Goal: Task Accomplishment & Management: Manage account settings

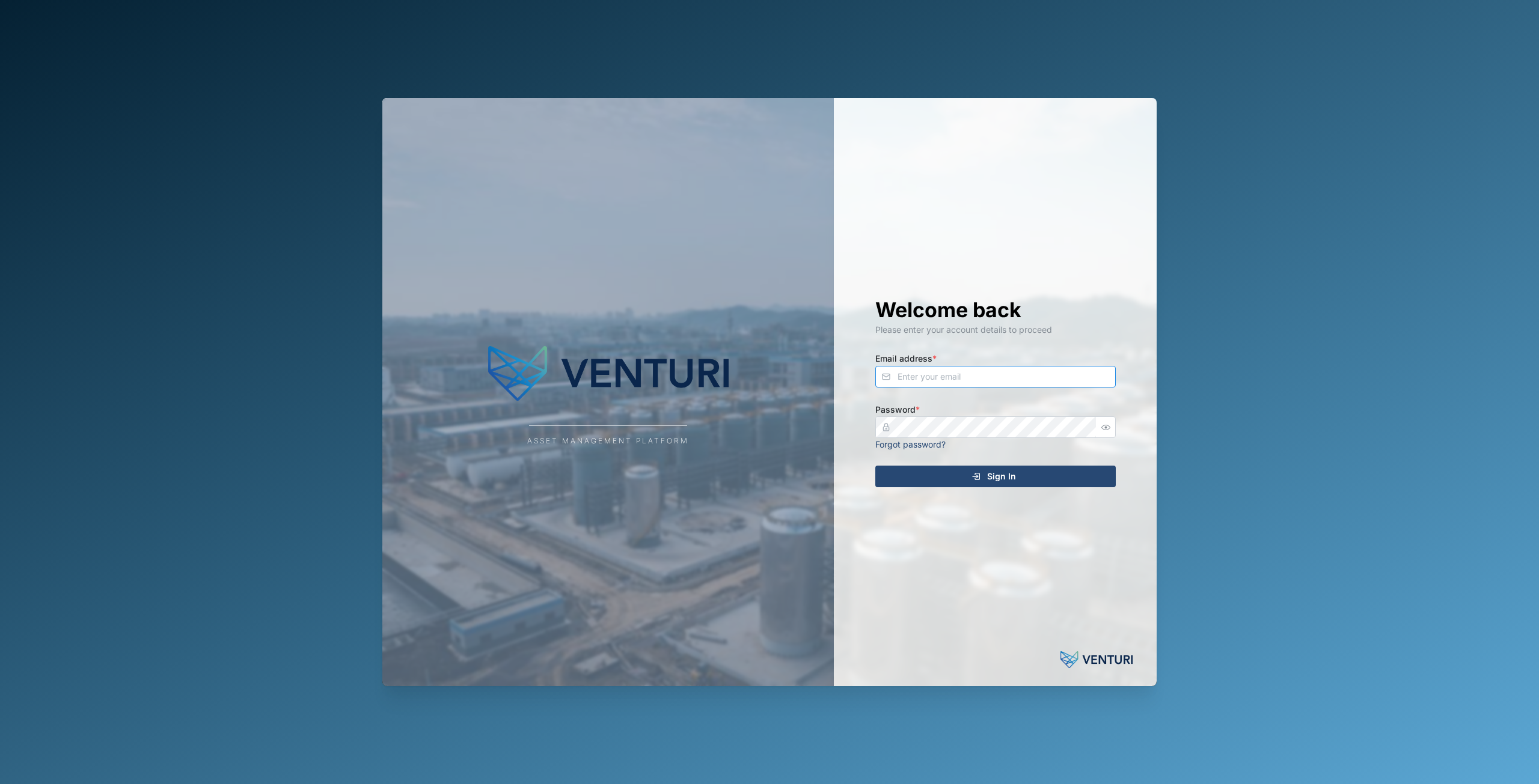
type input "[EMAIL_ADDRESS][DOMAIN_NAME]"
click at [1000, 479] on span "Sign In" at bounding box center [1002, 477] width 29 height 21
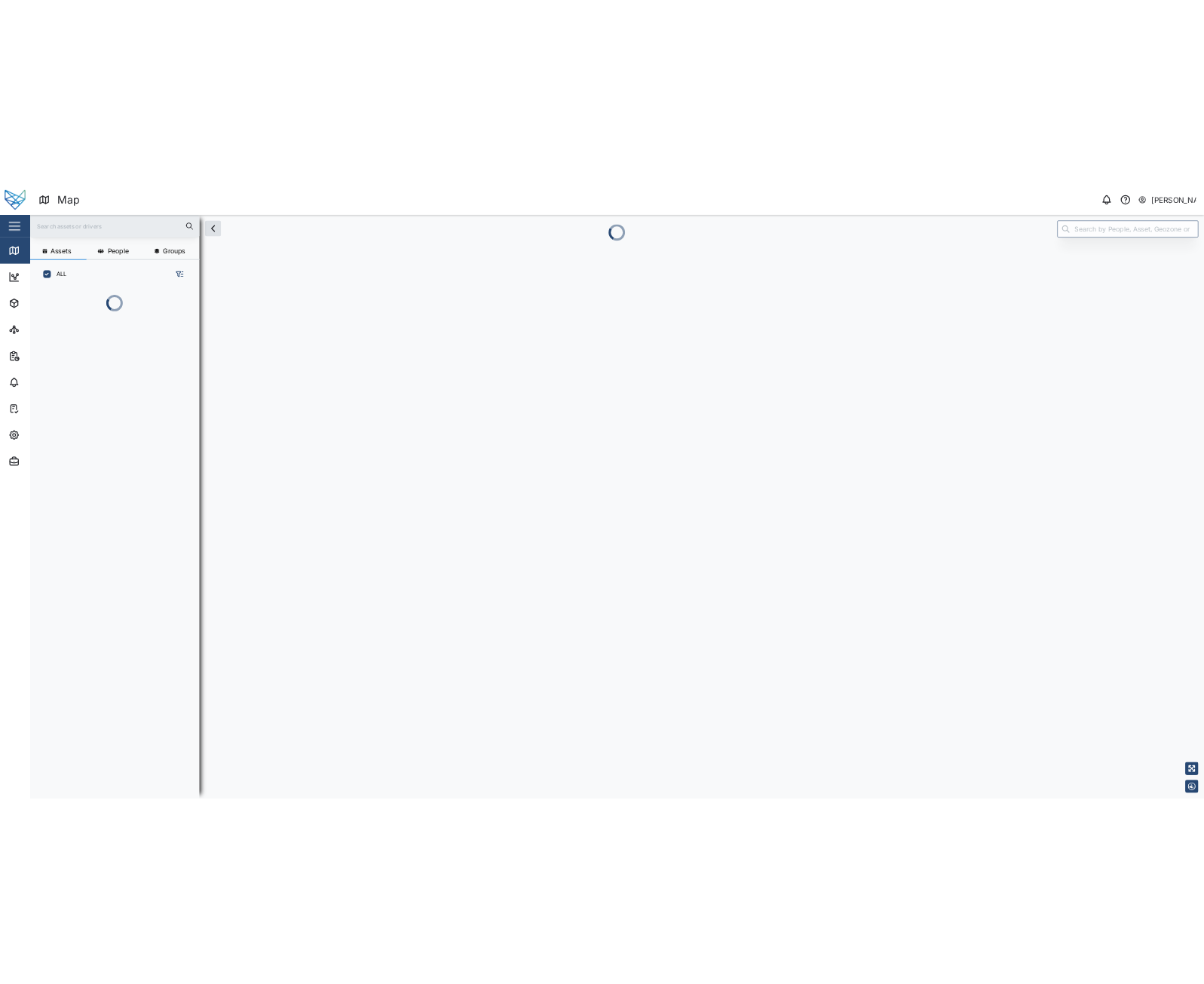
scroll to position [799, 236]
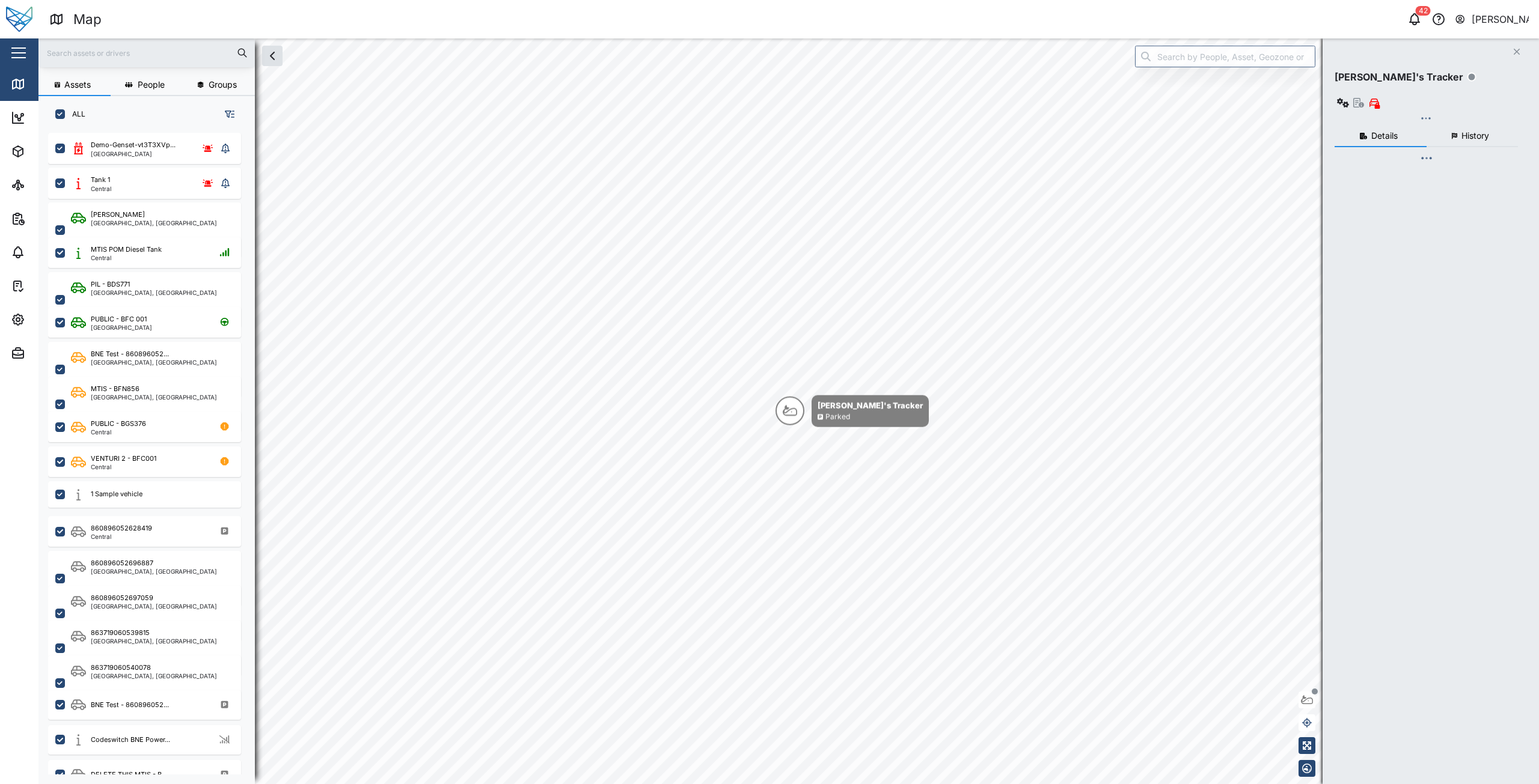
click at [1408, 19] on icon "button" at bounding box center [1414, 19] width 14 height 14
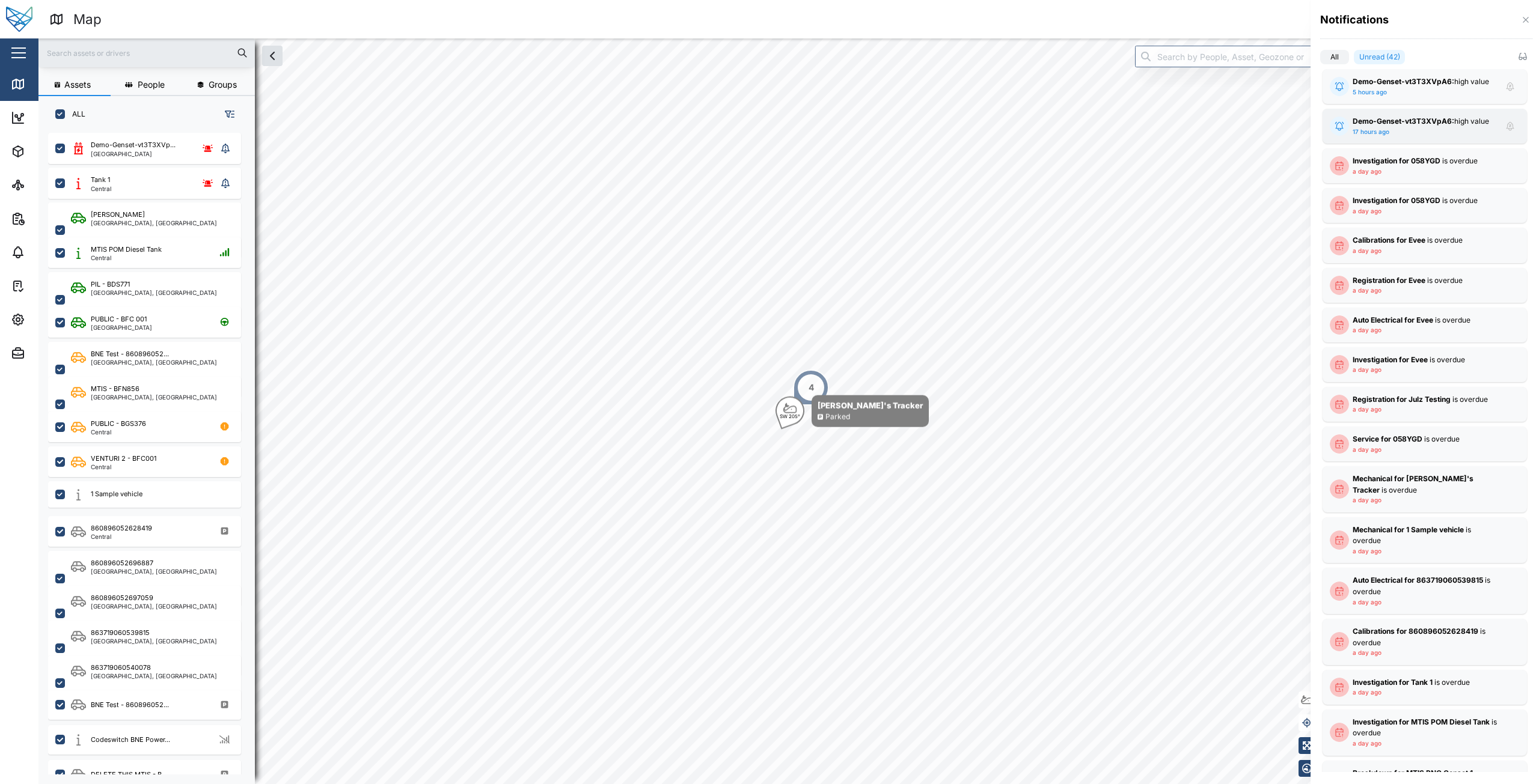
click at [1425, 122] on strong "Demo-Genset-vt3T3XVpA6:" at bounding box center [1403, 121] width 102 height 9
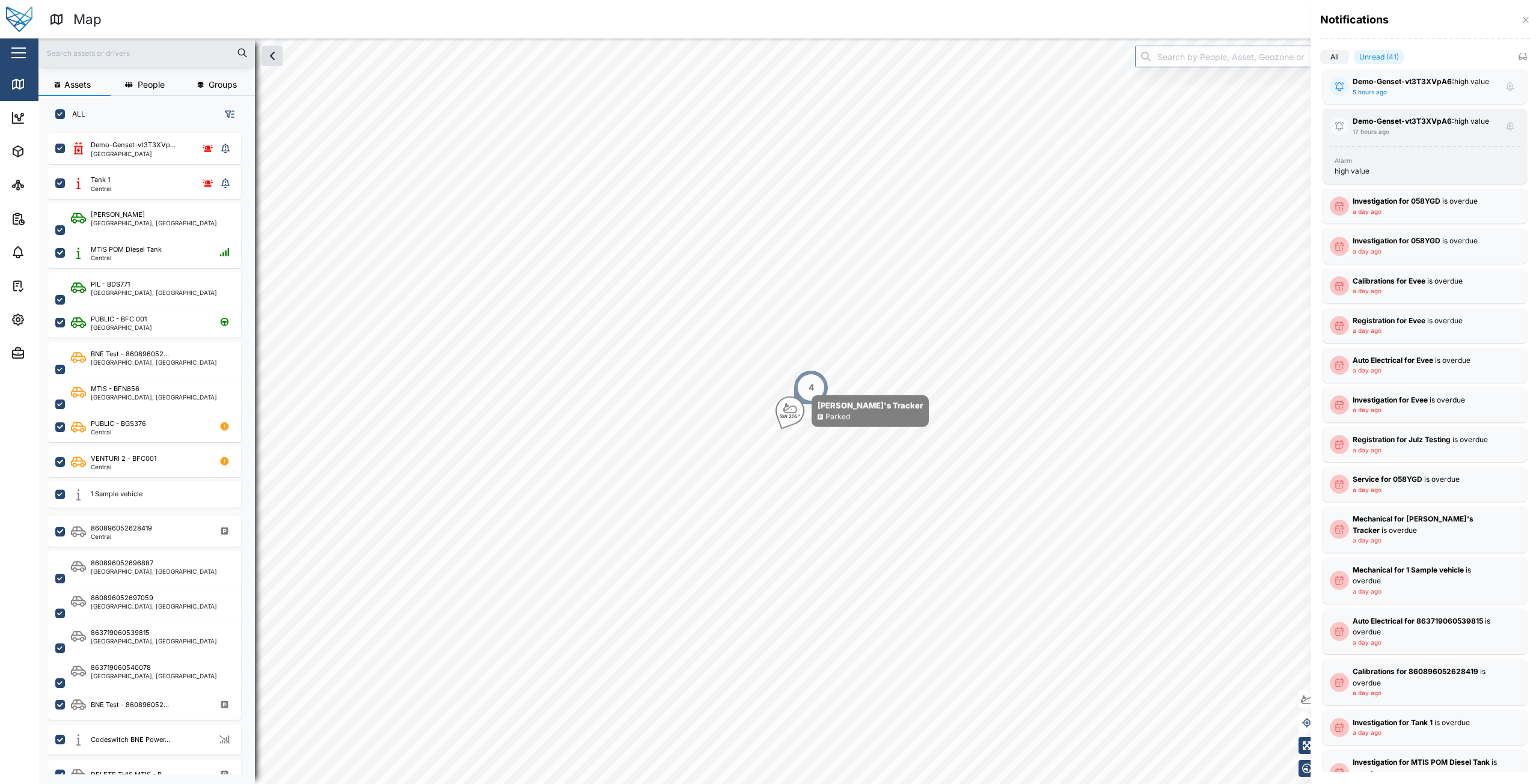
click at [1415, 120] on strong "Demo-Genset-vt3T3XVpA6:" at bounding box center [1403, 121] width 102 height 9
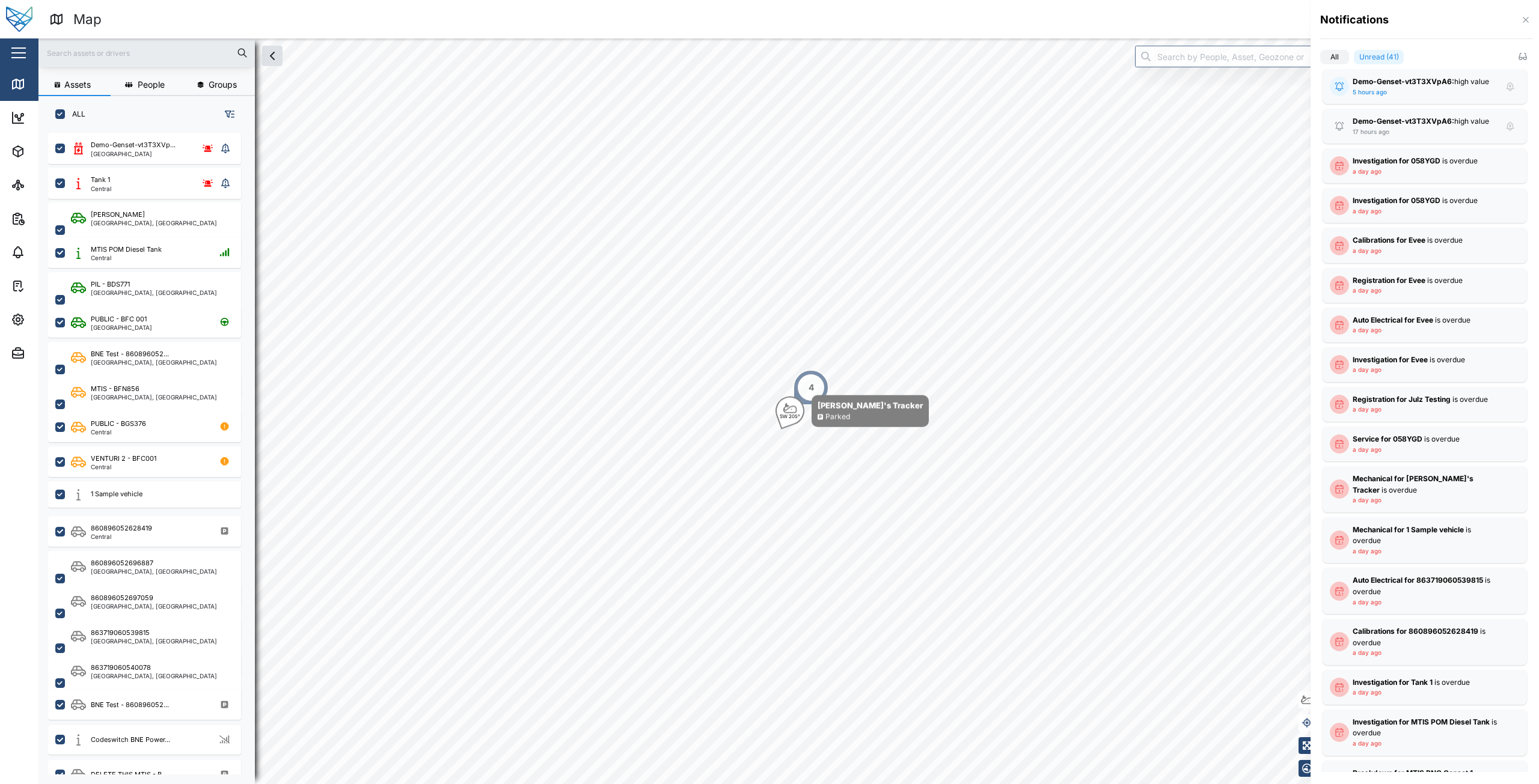
click at [1240, 17] on div at bounding box center [769, 392] width 1539 height 784
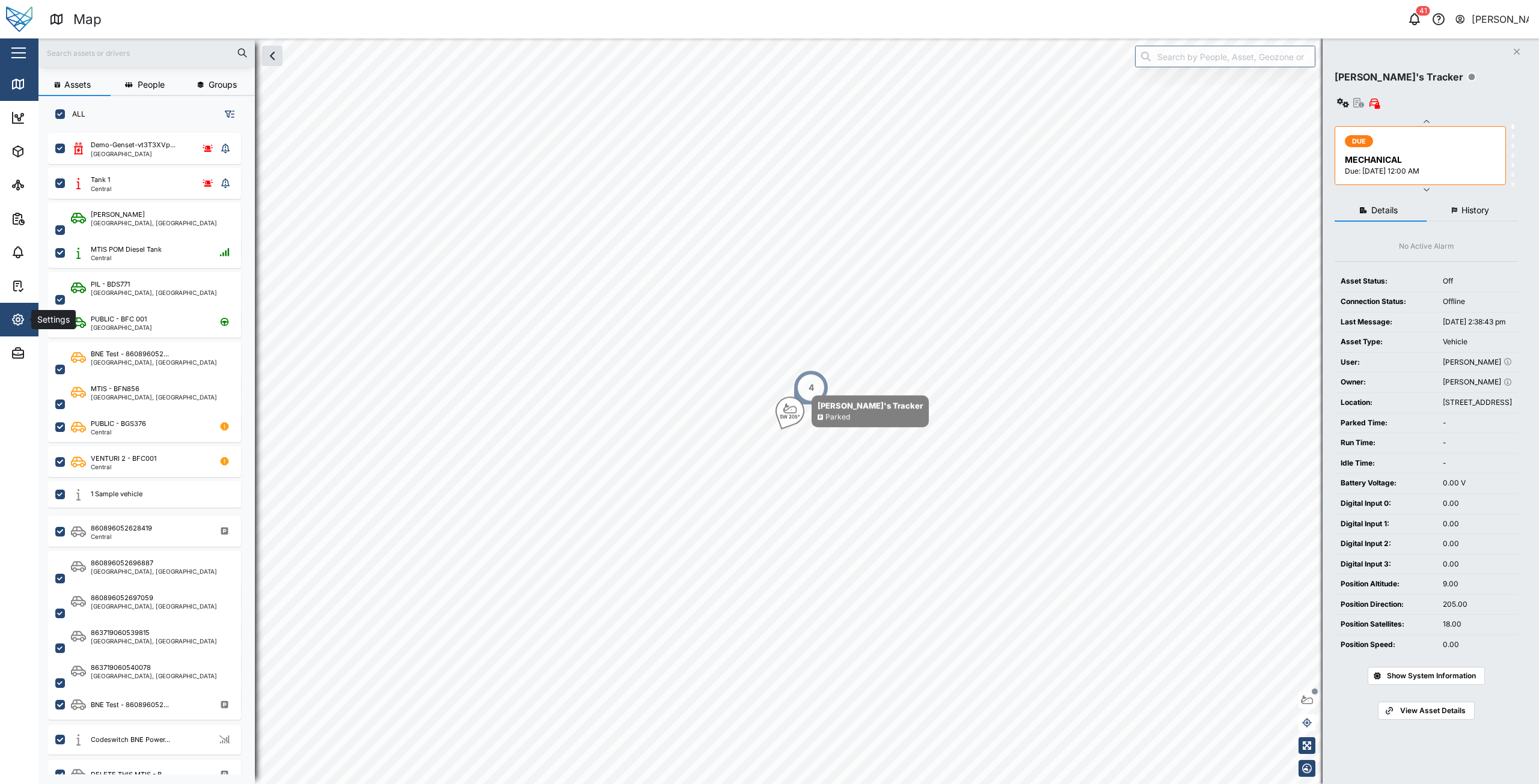
click at [17, 314] on icon "button" at bounding box center [18, 319] width 14 height 14
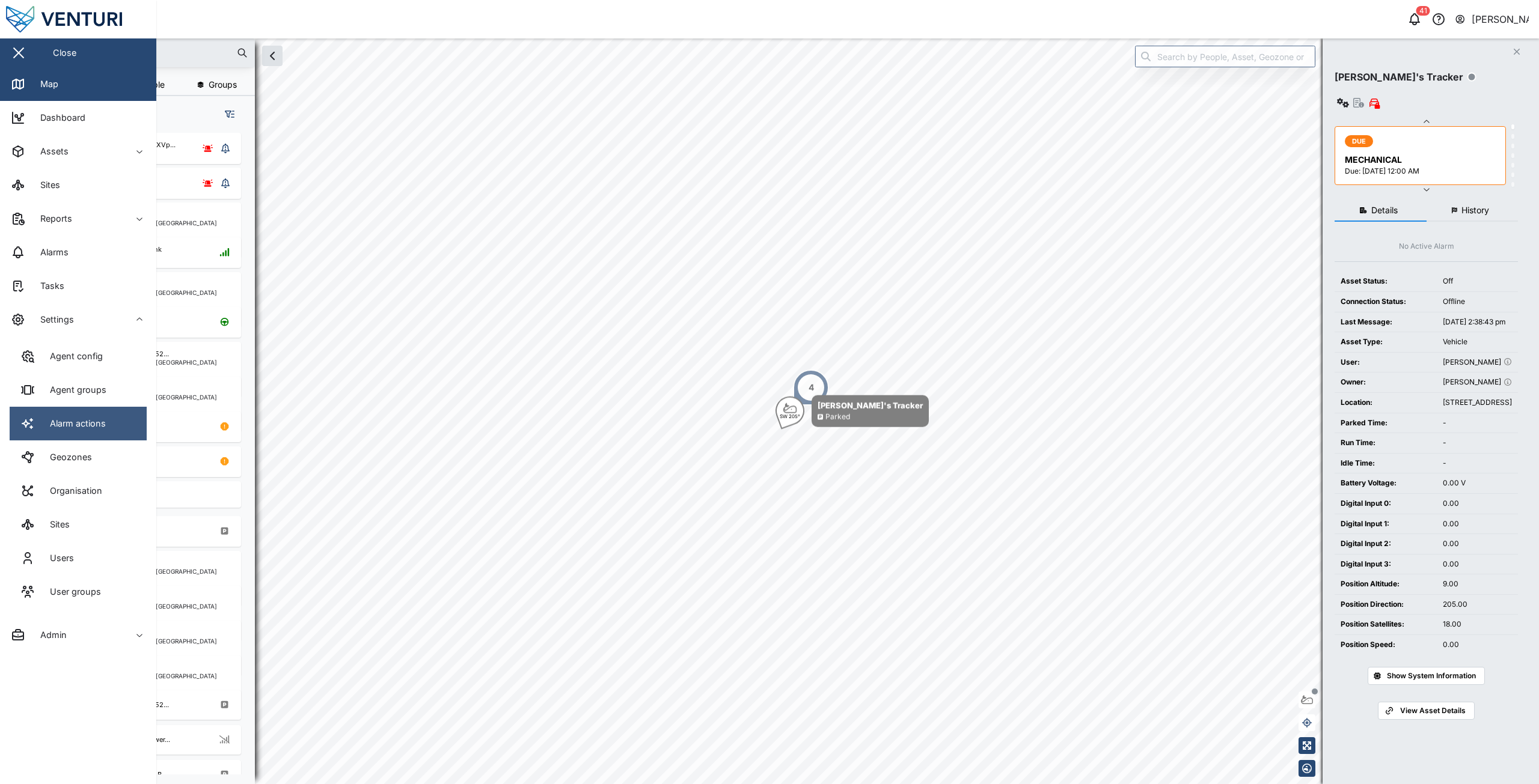
click at [64, 424] on div "Alarm actions" at bounding box center [73, 423] width 65 height 13
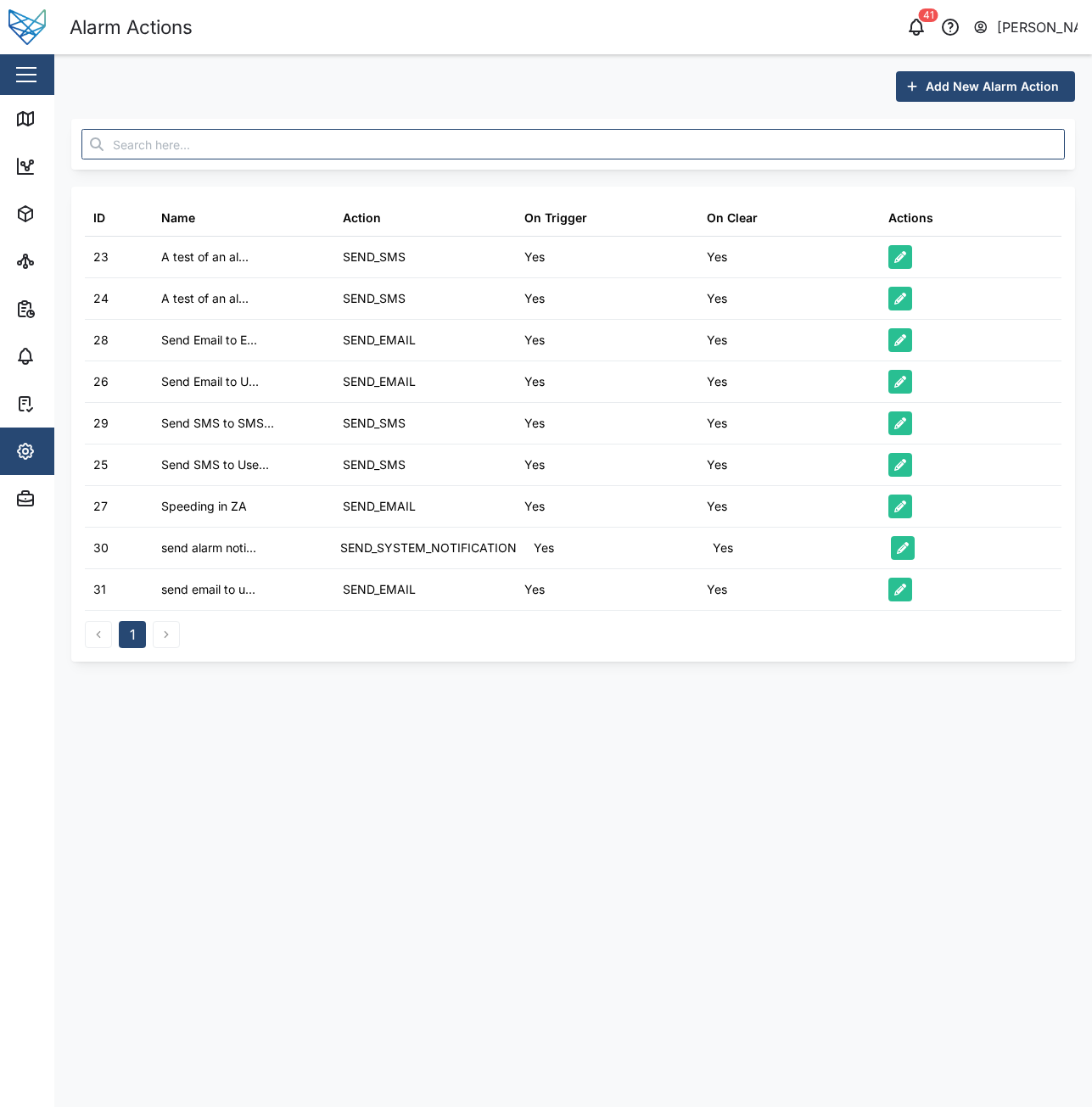
click at [939, 78] on span "Add New Alarm Action" at bounding box center [991, 86] width 133 height 29
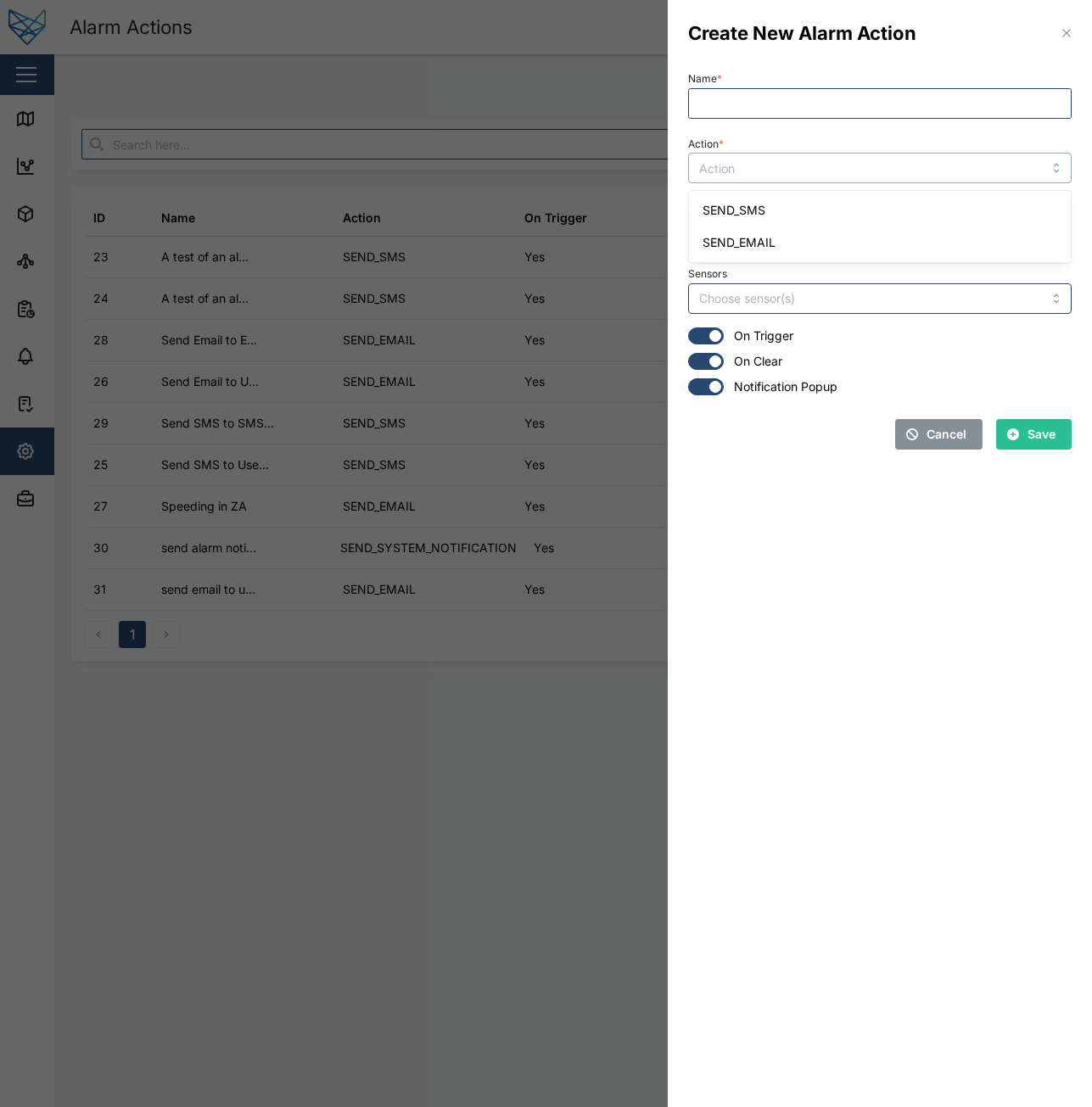
click at [835, 178] on input "Action *" at bounding box center [879, 167] width 383 height 30
click at [821, 179] on input "Action *" at bounding box center [879, 167] width 383 height 30
click at [796, 240] on input "User Group *" at bounding box center [879, 233] width 383 height 30
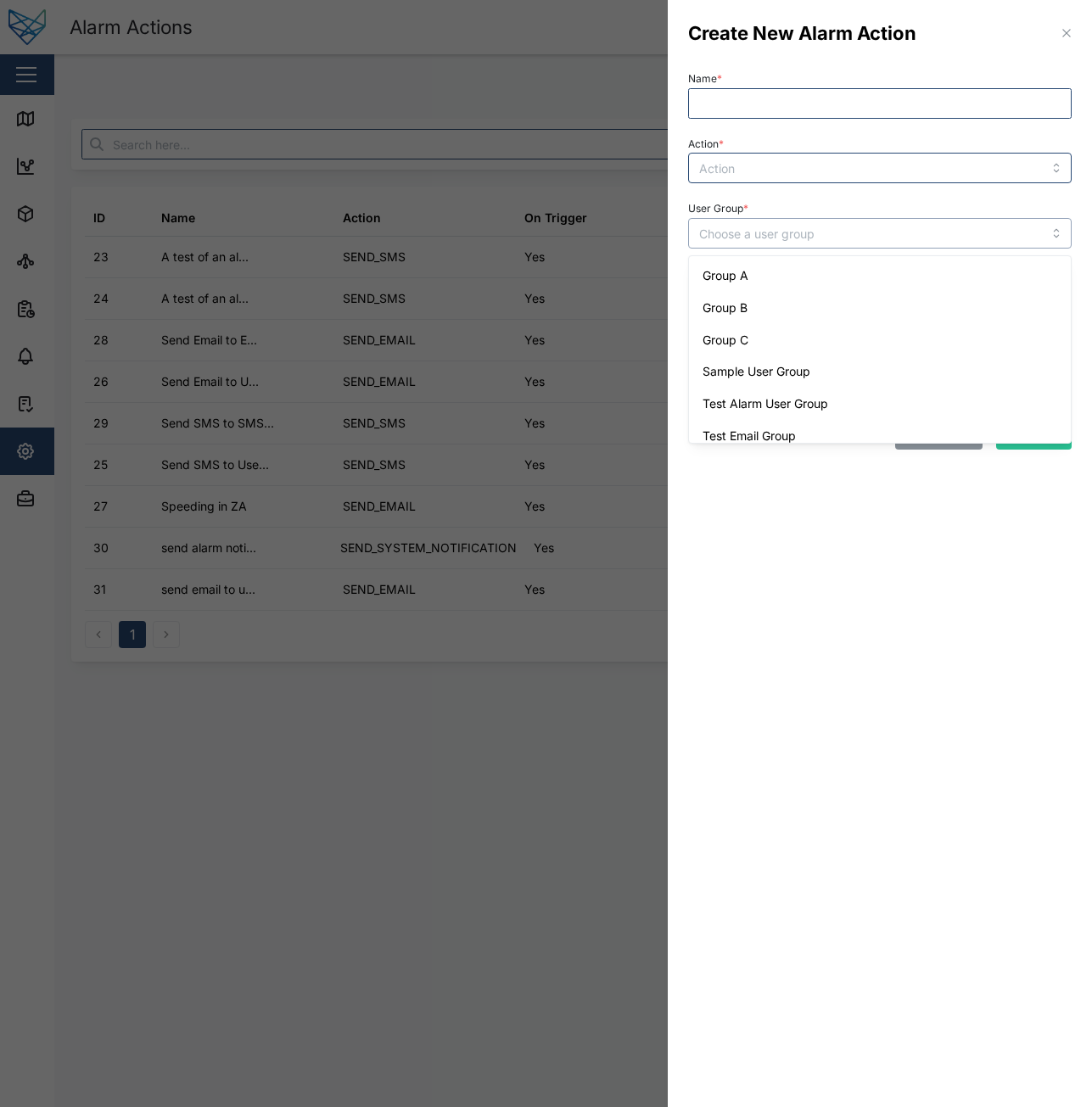
click at [805, 233] on input "User Group *" at bounding box center [879, 233] width 383 height 30
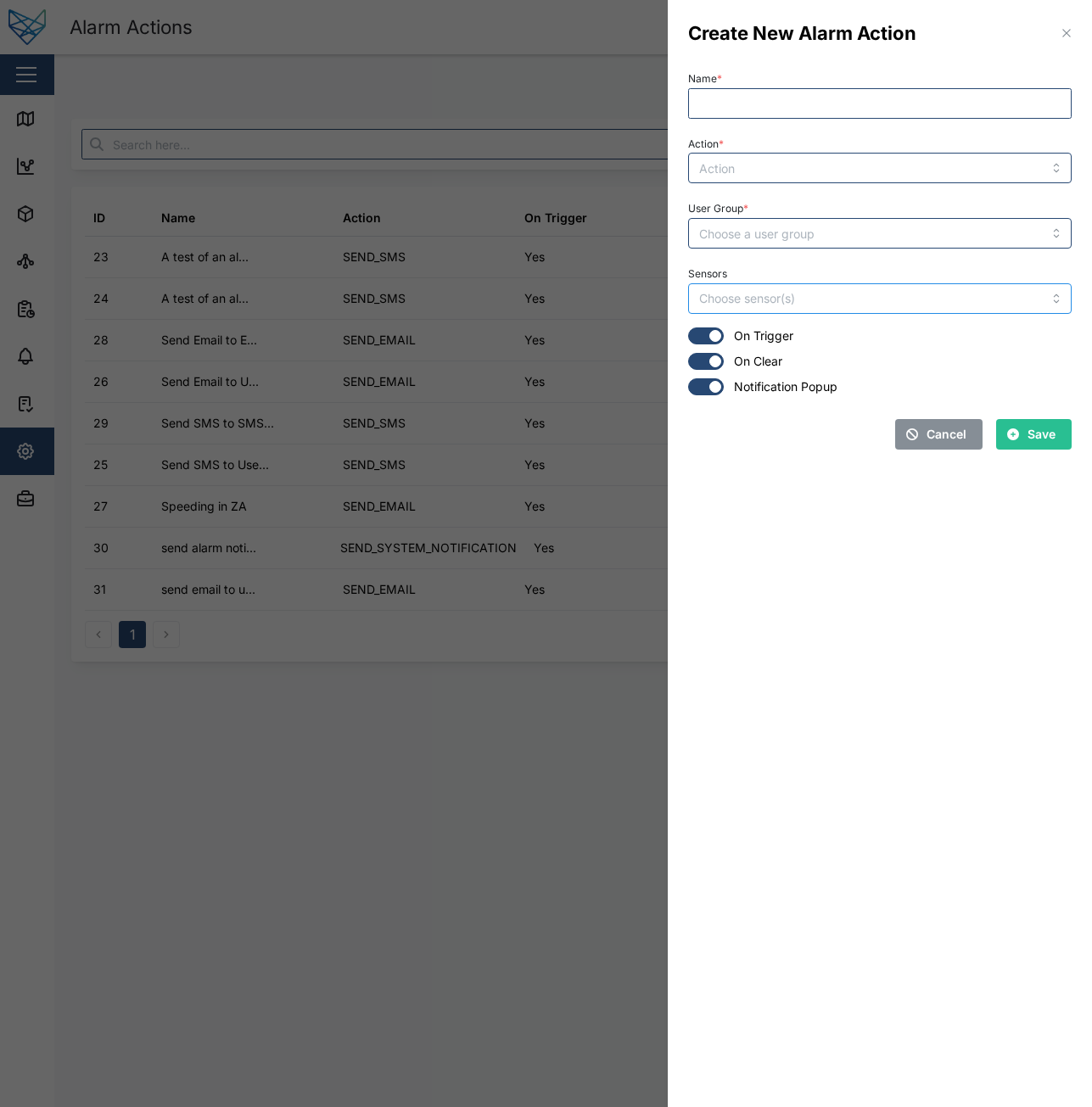
click at [784, 305] on input "Sensors" at bounding box center [844, 299] width 292 height 14
click at [813, 268] on div "Sensors" at bounding box center [879, 287] width 383 height 51
click at [757, 233] on input "User Group *" at bounding box center [879, 233] width 383 height 30
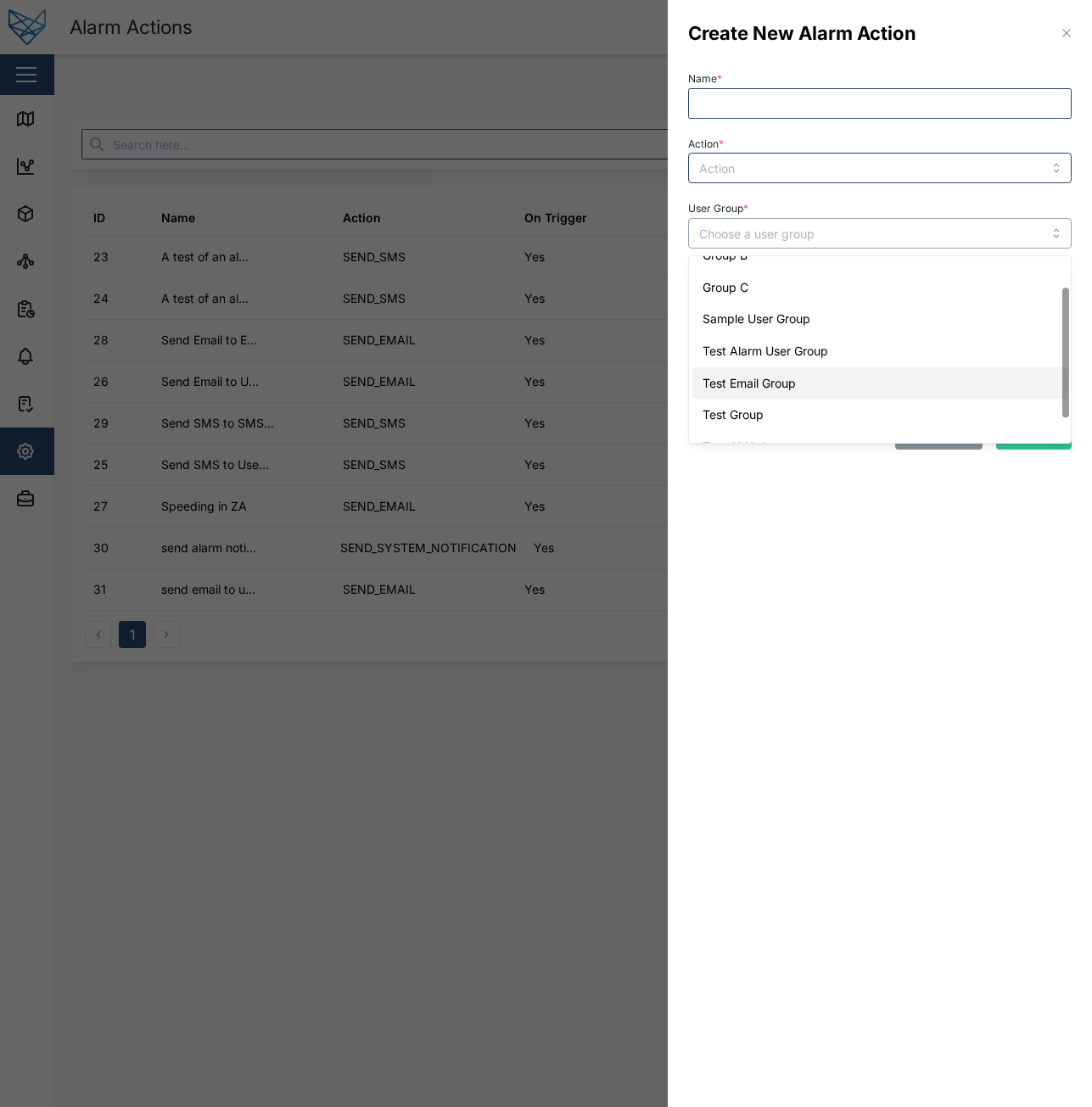
scroll to position [77, 0]
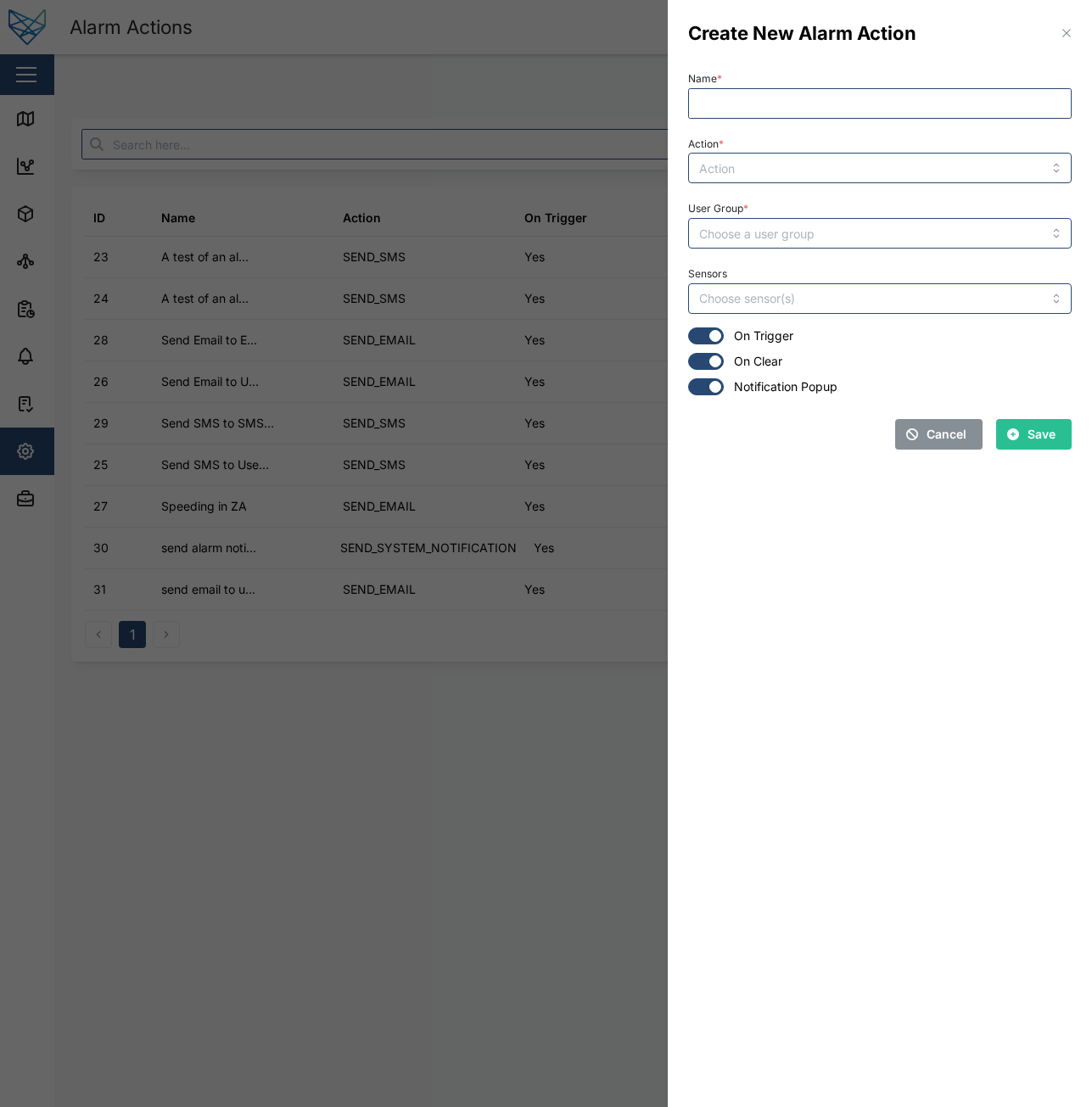
click at [821, 543] on section "Create New Alarm Action Name * Action * User Group * Sensors On Trigger On Clea…" at bounding box center [879, 554] width 424 height 1107
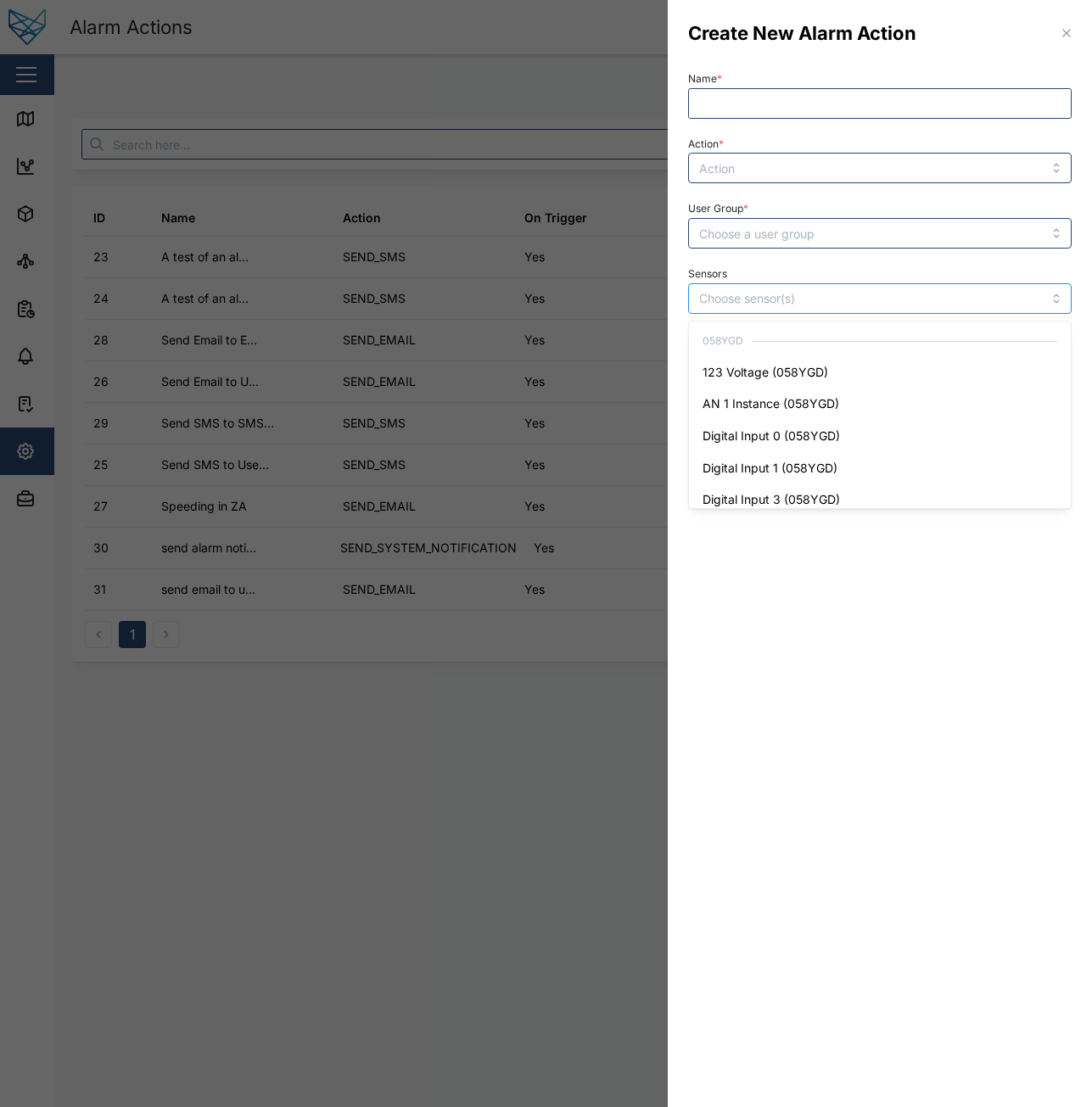
click at [804, 300] on input "Sensors" at bounding box center [844, 299] width 292 height 14
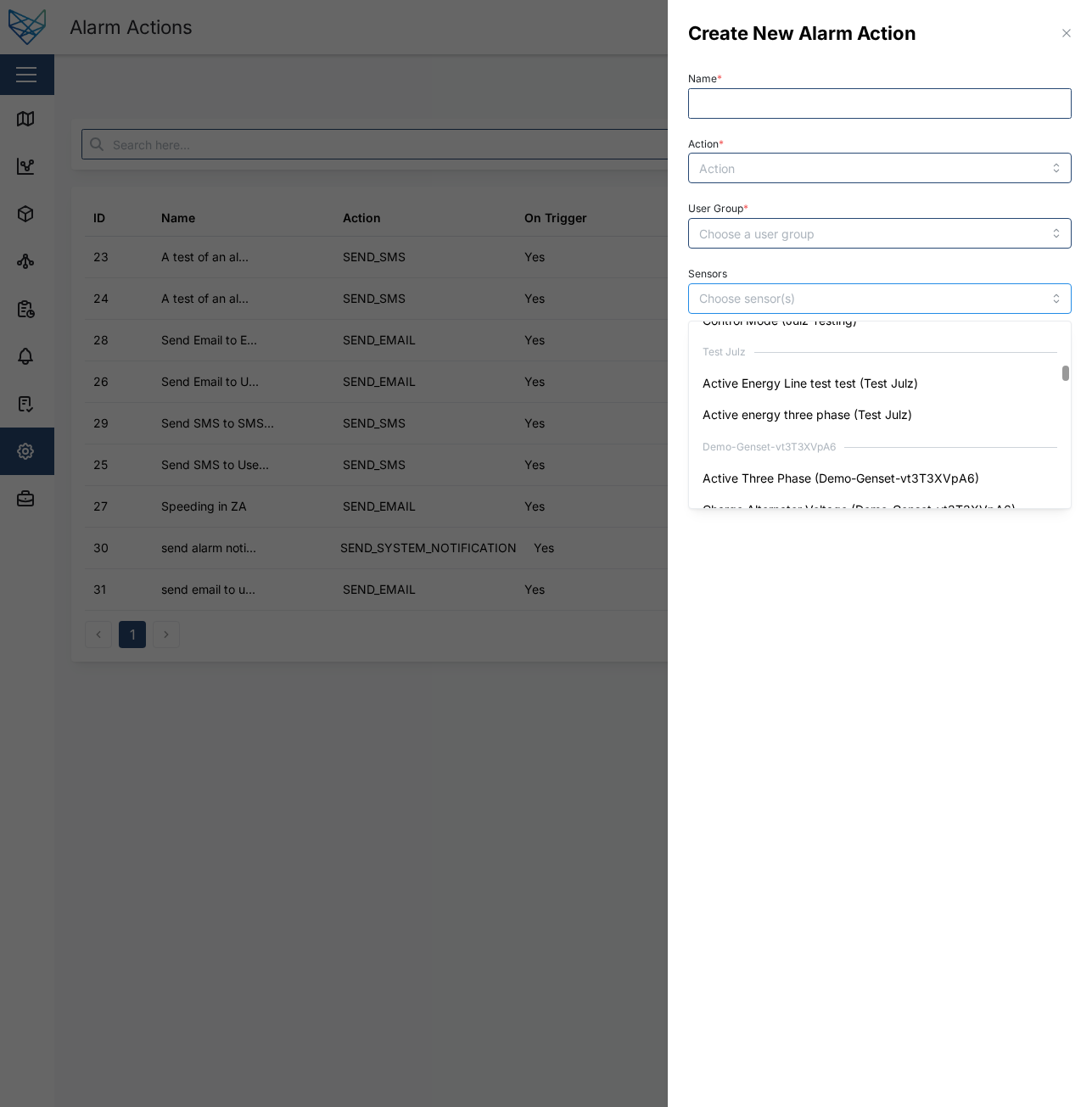
scroll to position [763, 0]
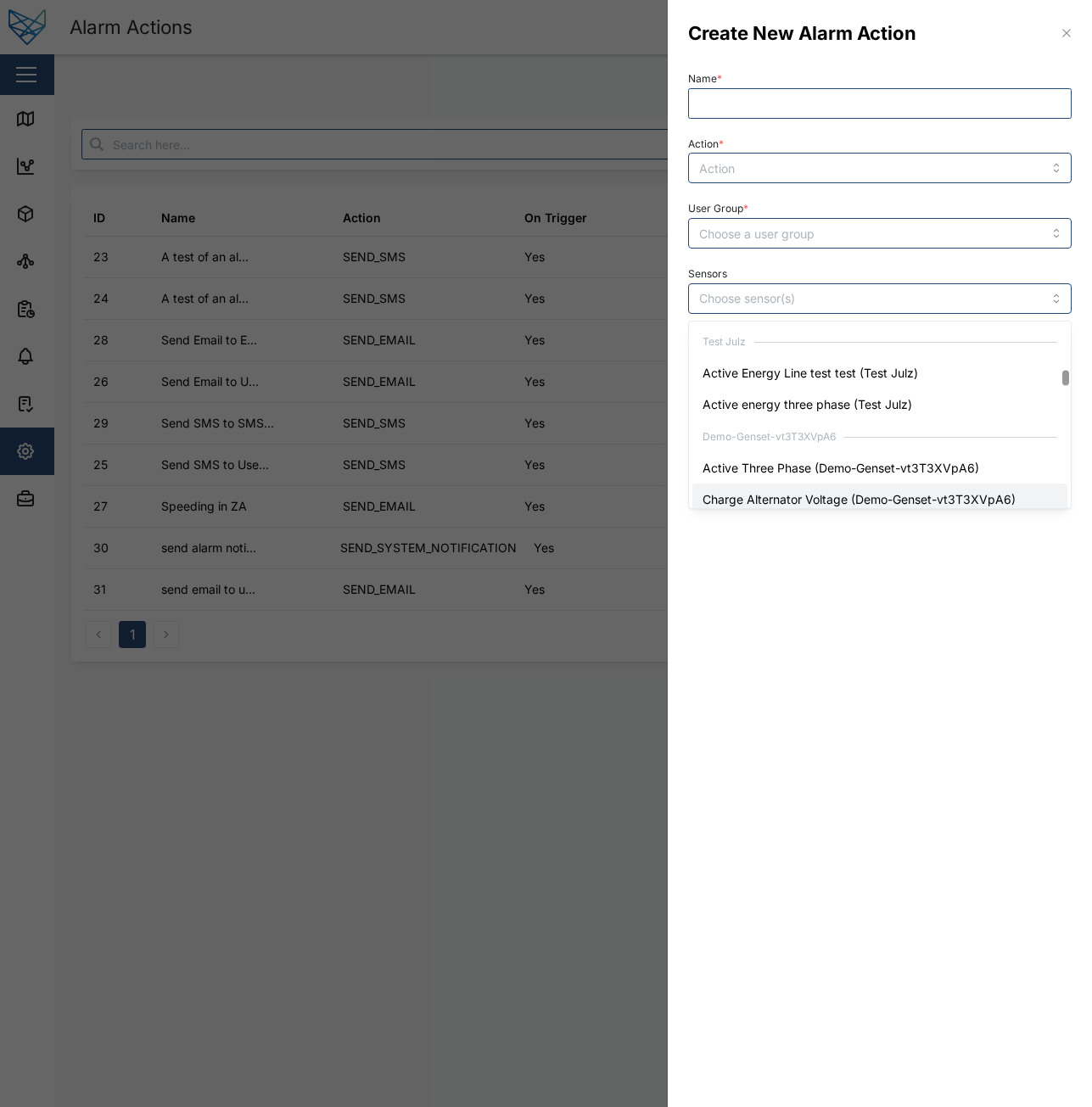
click at [806, 613] on section "Create New Alarm Action Name * Action * User Group * Sensors 058YGD 123 Voltage…" at bounding box center [879, 554] width 424 height 1107
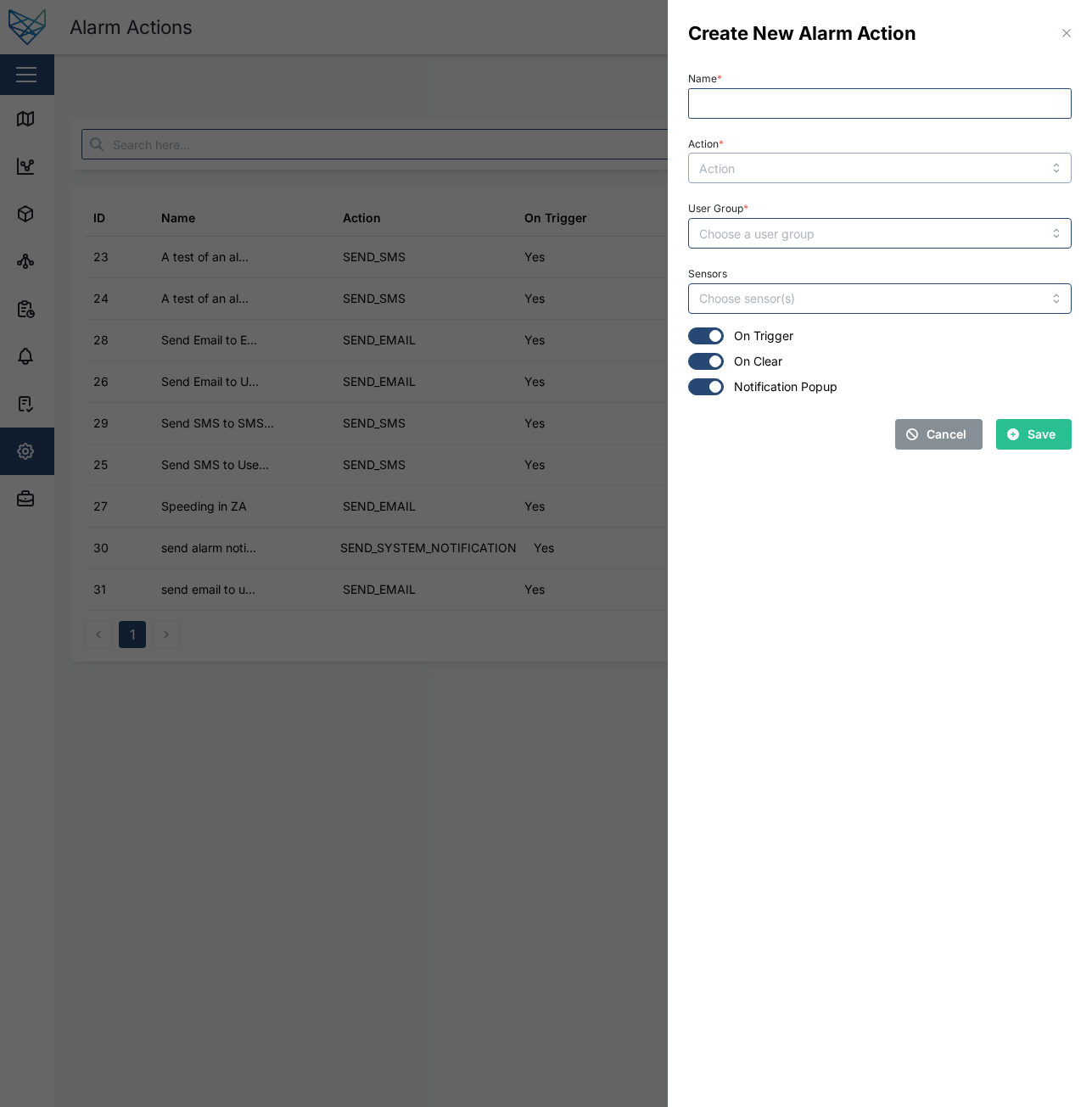
click at [918, 171] on input "Action *" at bounding box center [879, 167] width 383 height 30
click at [918, 164] on input "Action *" at bounding box center [879, 167] width 383 height 30
